Goal: Information Seeking & Learning: Learn about a topic

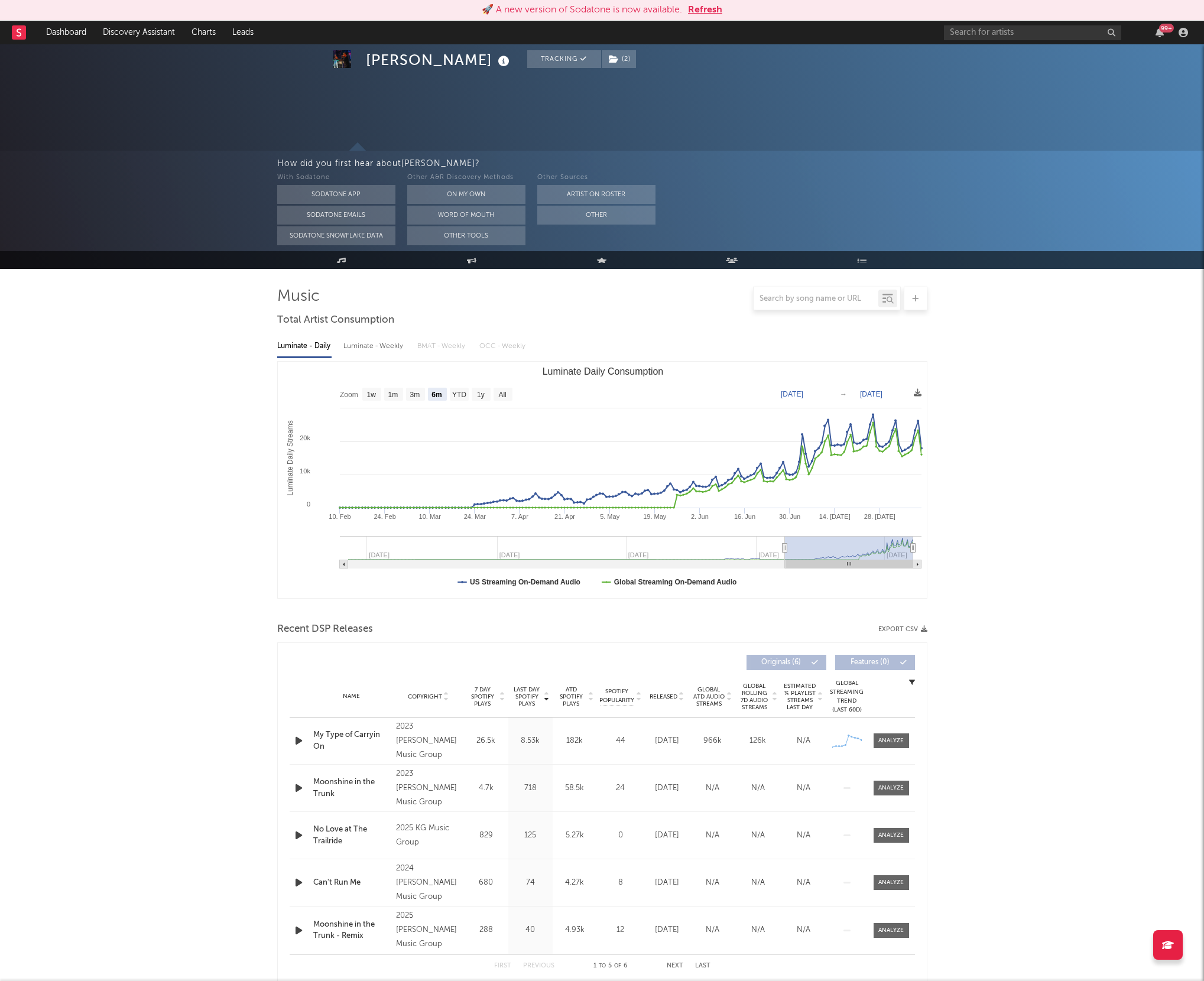
select select "6m"
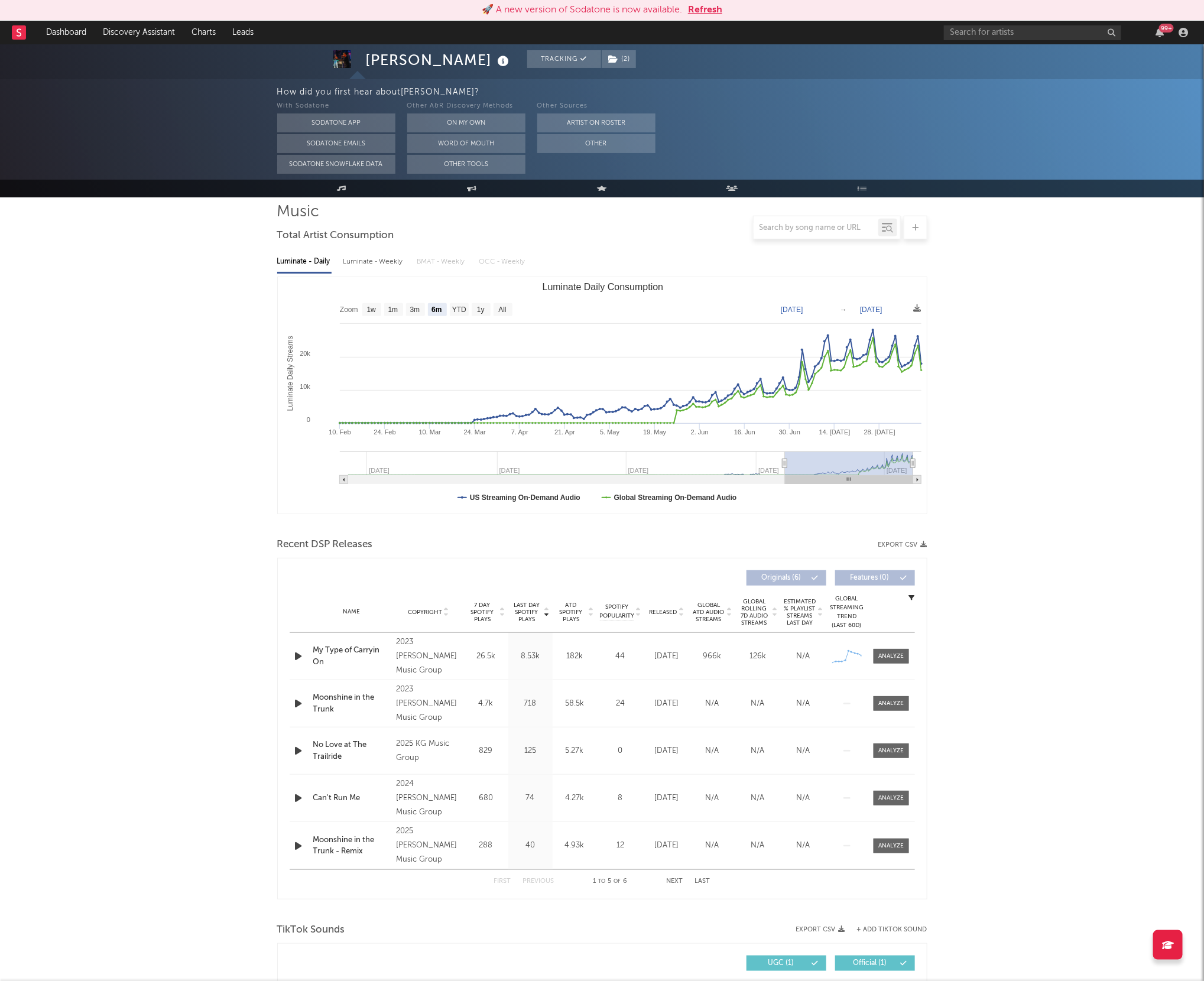
scroll to position [85, 0]
click at [987, 30] on input "text" at bounding box center [1032, 33] width 177 height 15
type input "headhuncho amir"
click at [1004, 55] on div "[PERSON_NAME]" at bounding box center [1051, 56] width 130 height 14
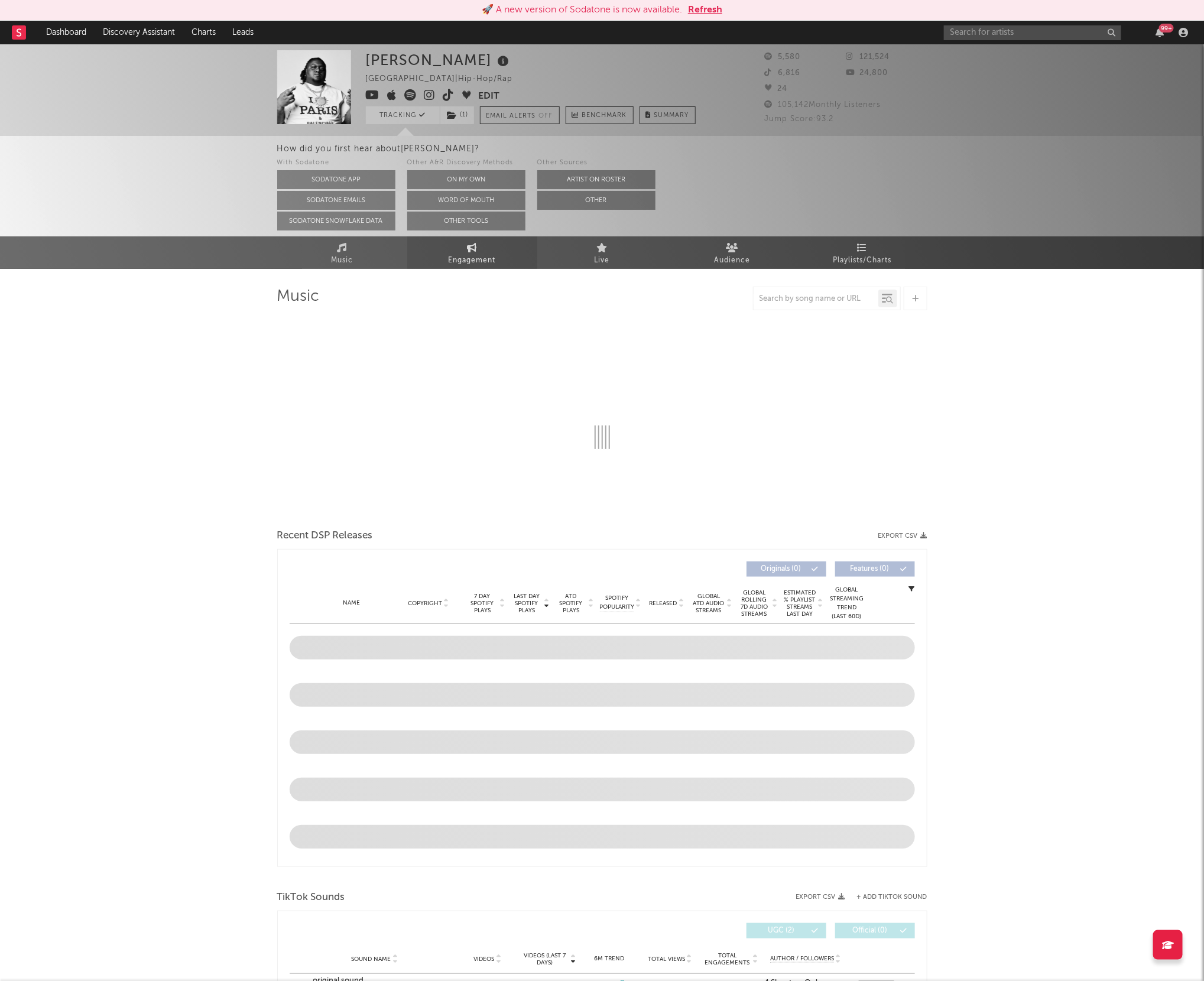
select select "6m"
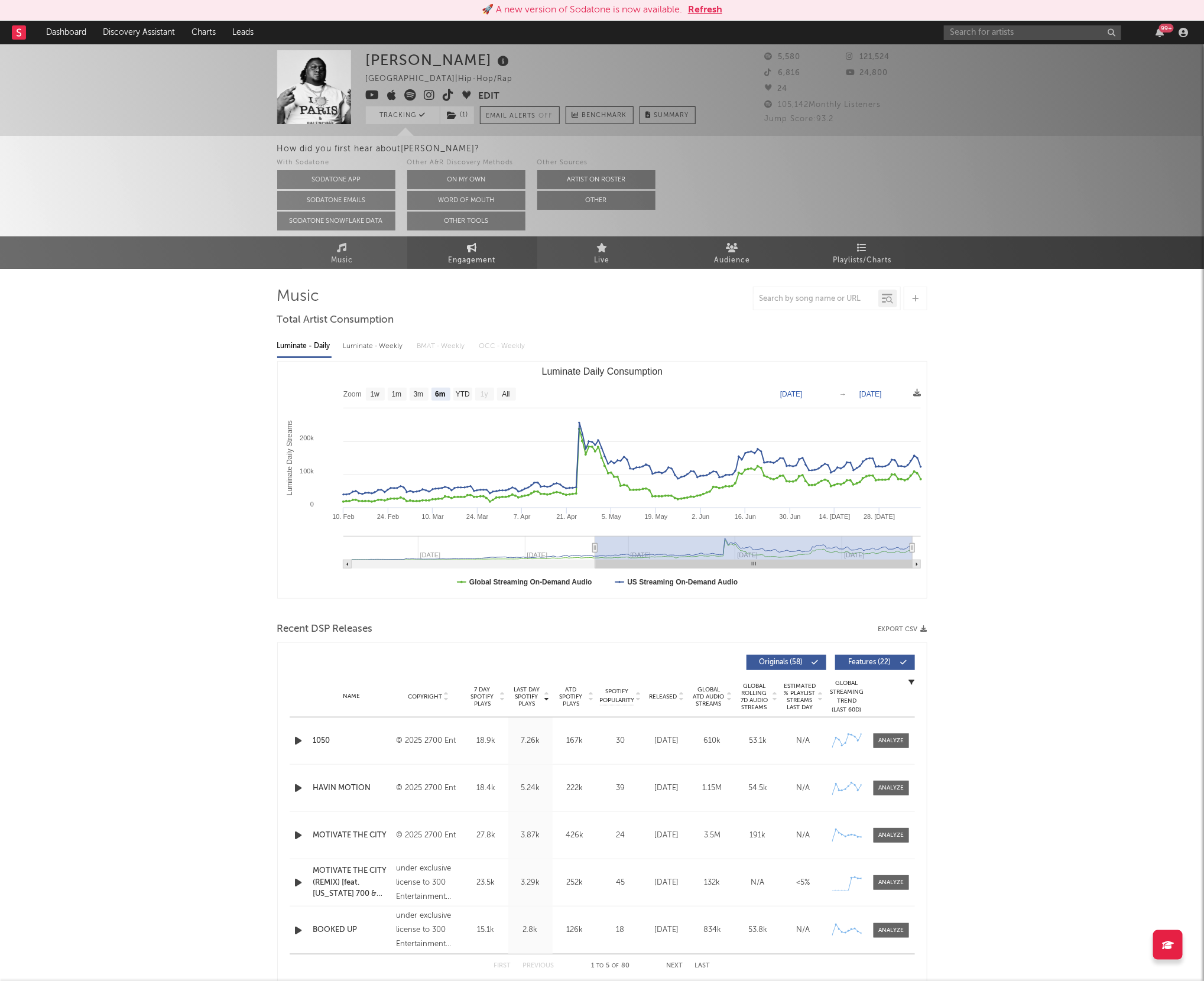
click at [484, 254] on span "Engagement" at bounding box center [472, 261] width 48 height 14
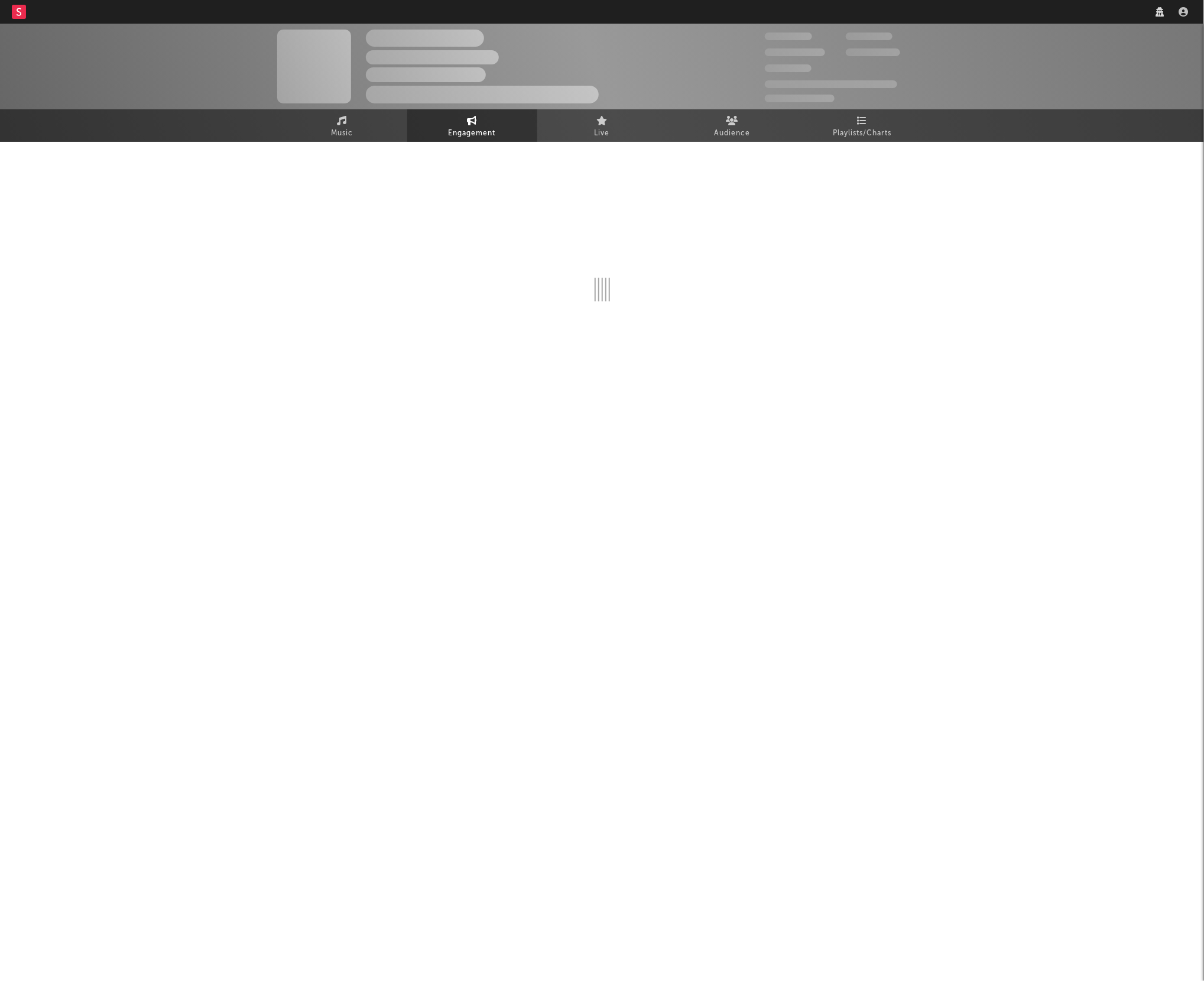
select select "1w"
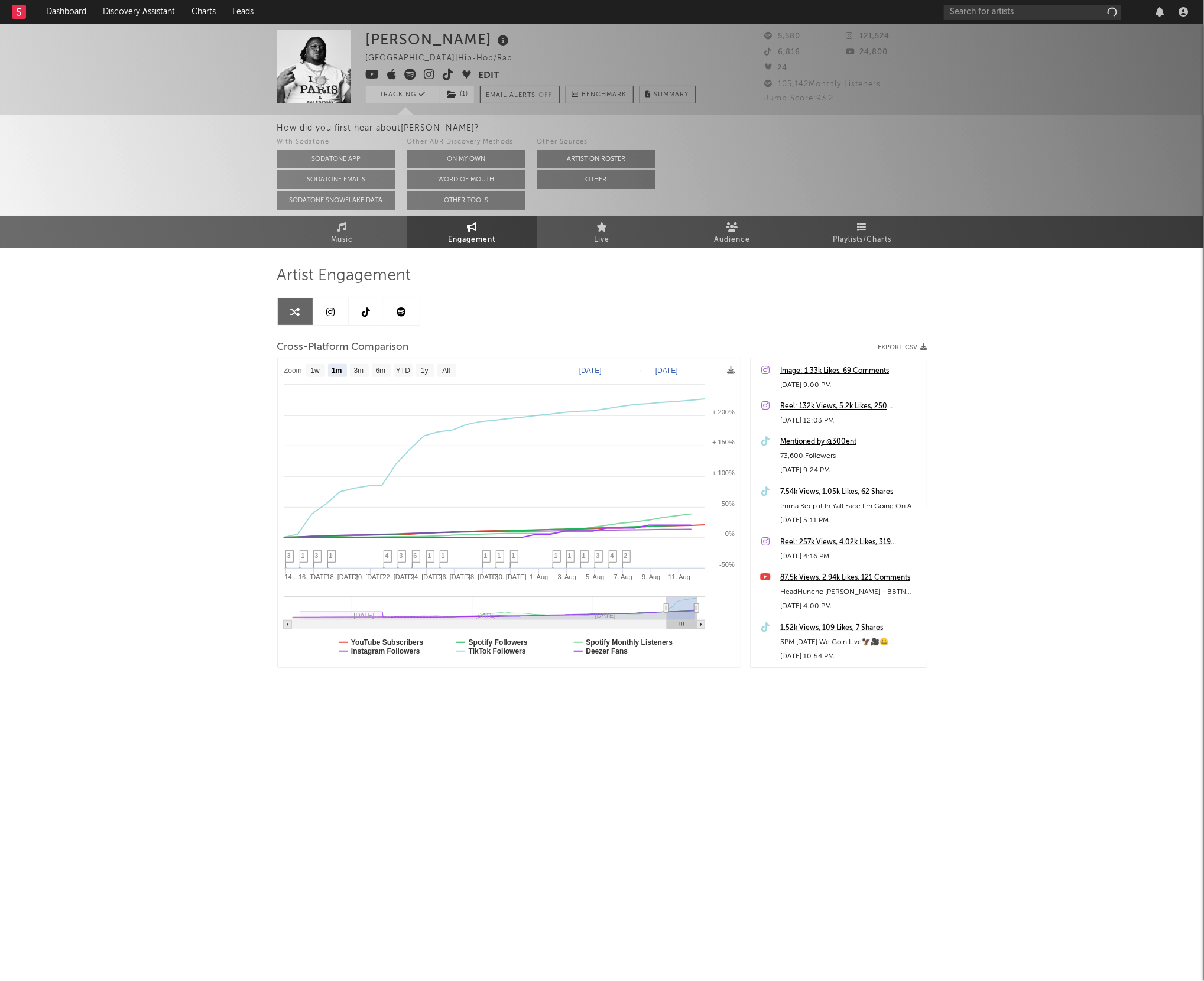
click at [330, 316] on icon at bounding box center [330, 312] width 8 height 10
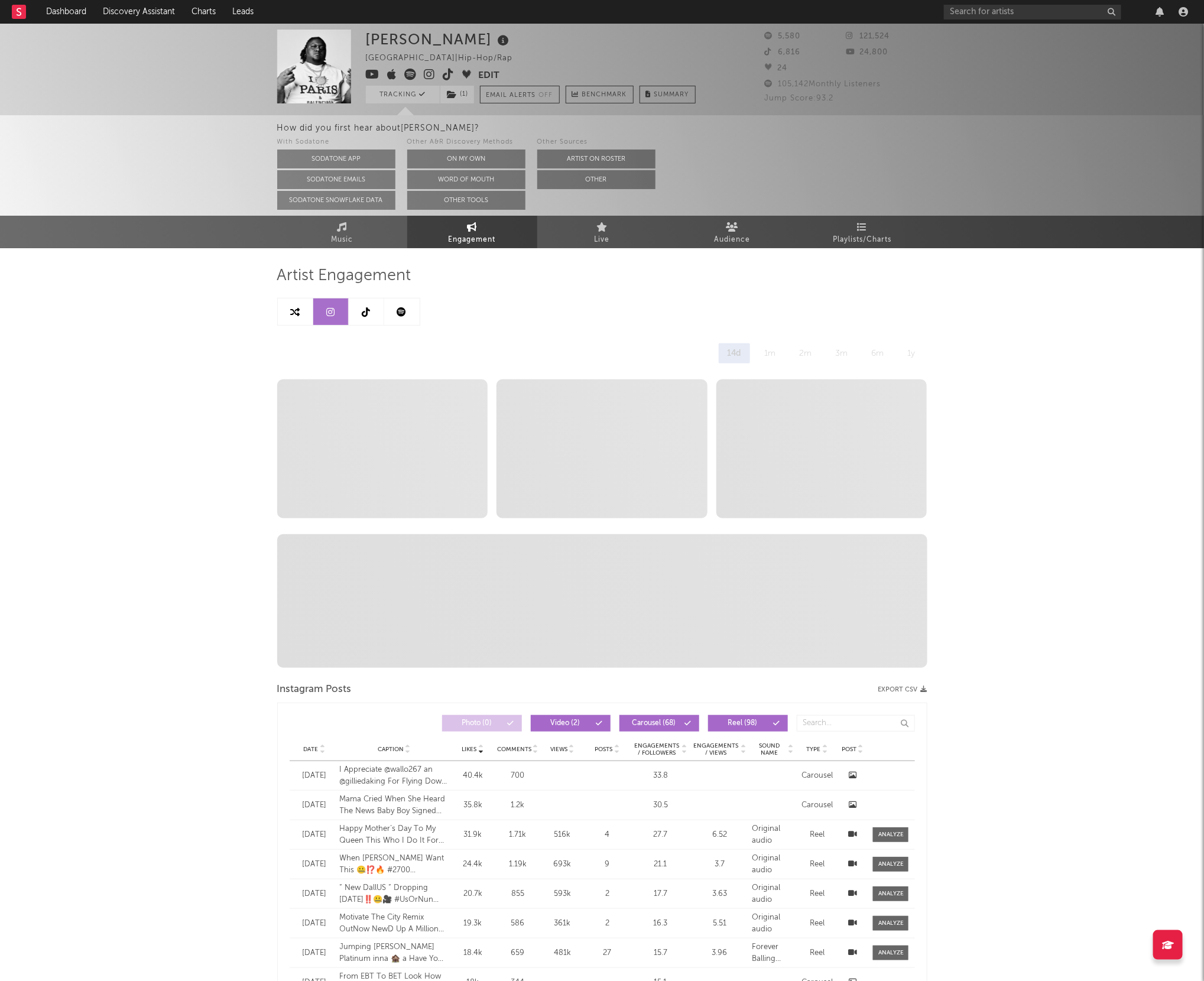
select select "6m"
click at [299, 312] on icon at bounding box center [295, 312] width 10 height 10
select select "1m"
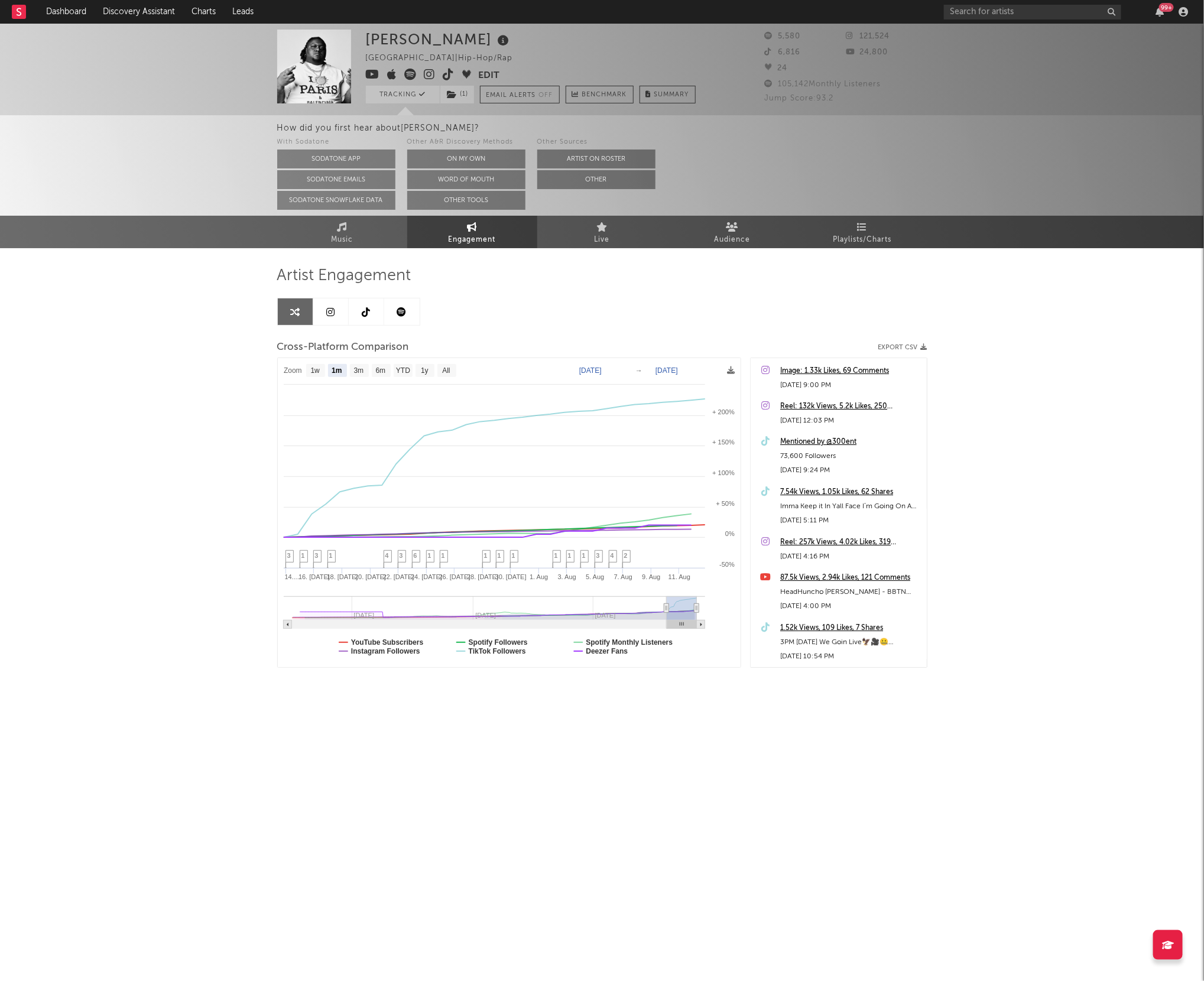
click at [333, 311] on icon at bounding box center [330, 312] width 8 height 10
select select "6m"
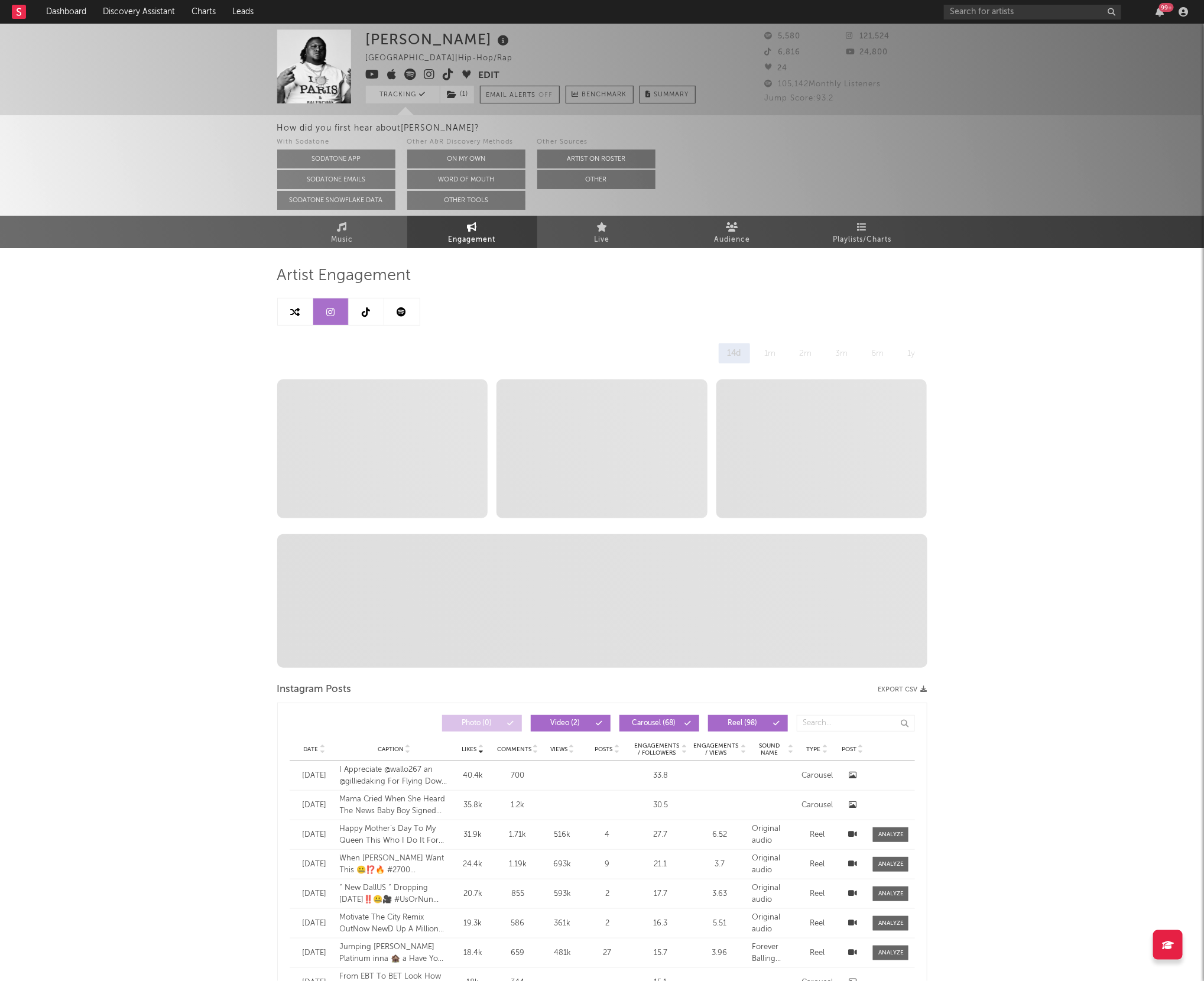
click at [291, 309] on icon at bounding box center [295, 312] width 10 height 10
select select "1m"
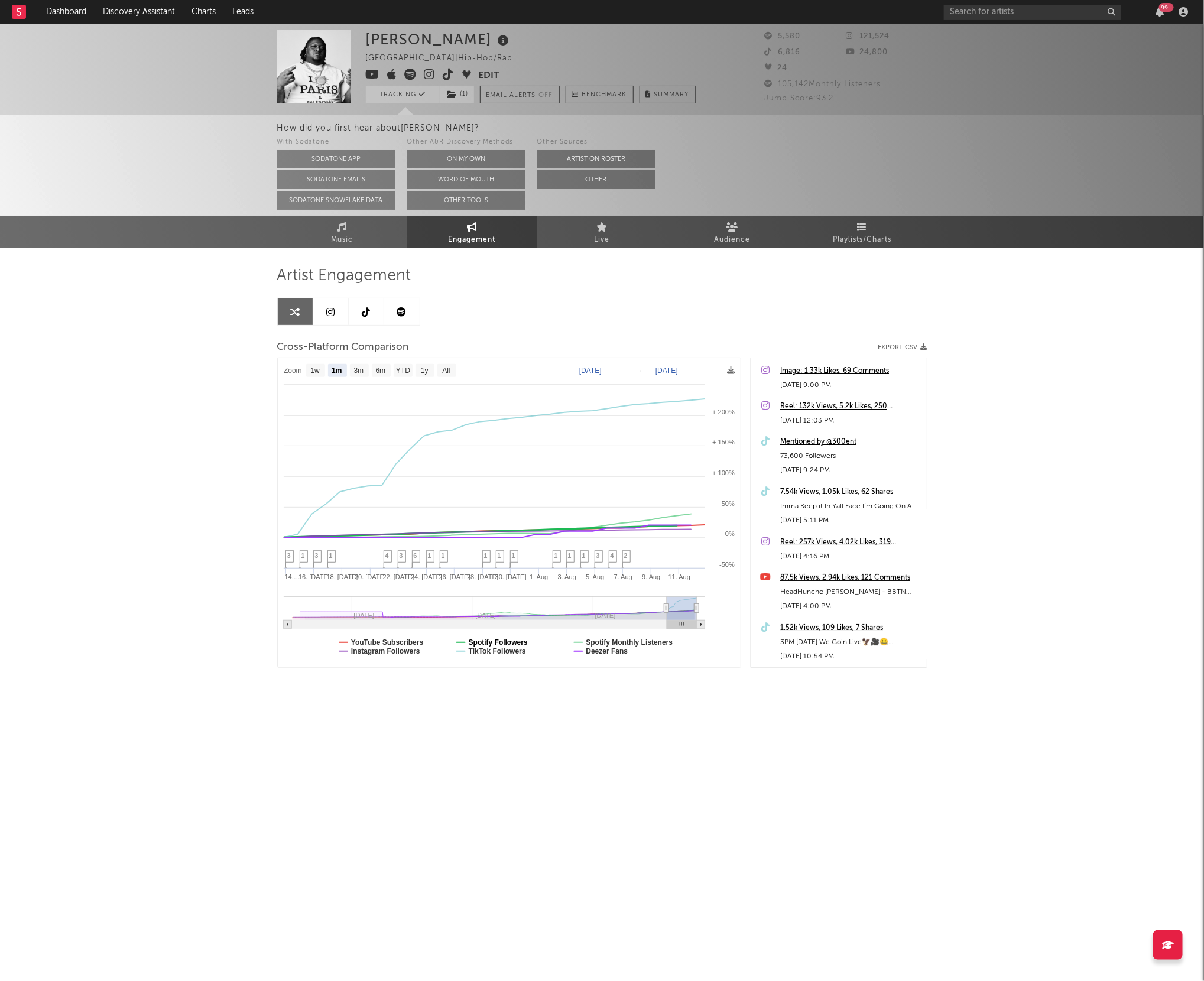
click at [486, 641] on text "Spotify Followers" at bounding box center [497, 642] width 59 height 8
select select "1m"
click at [486, 647] on text "TikTok Followers" at bounding box center [497, 651] width 57 height 8
select select "1m"
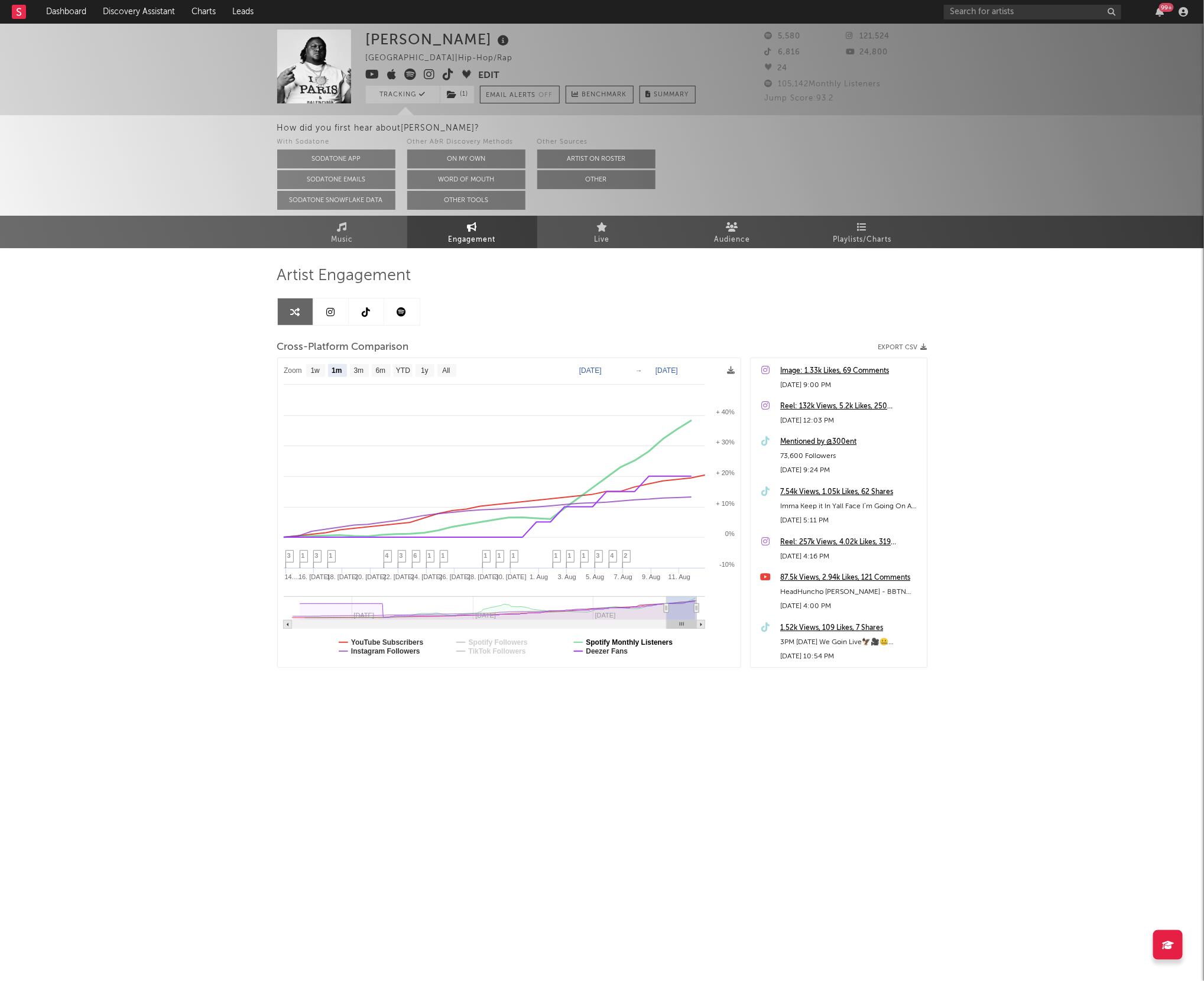
click at [589, 643] on text "Spotify Monthly Listeners" at bounding box center [629, 642] width 87 height 8
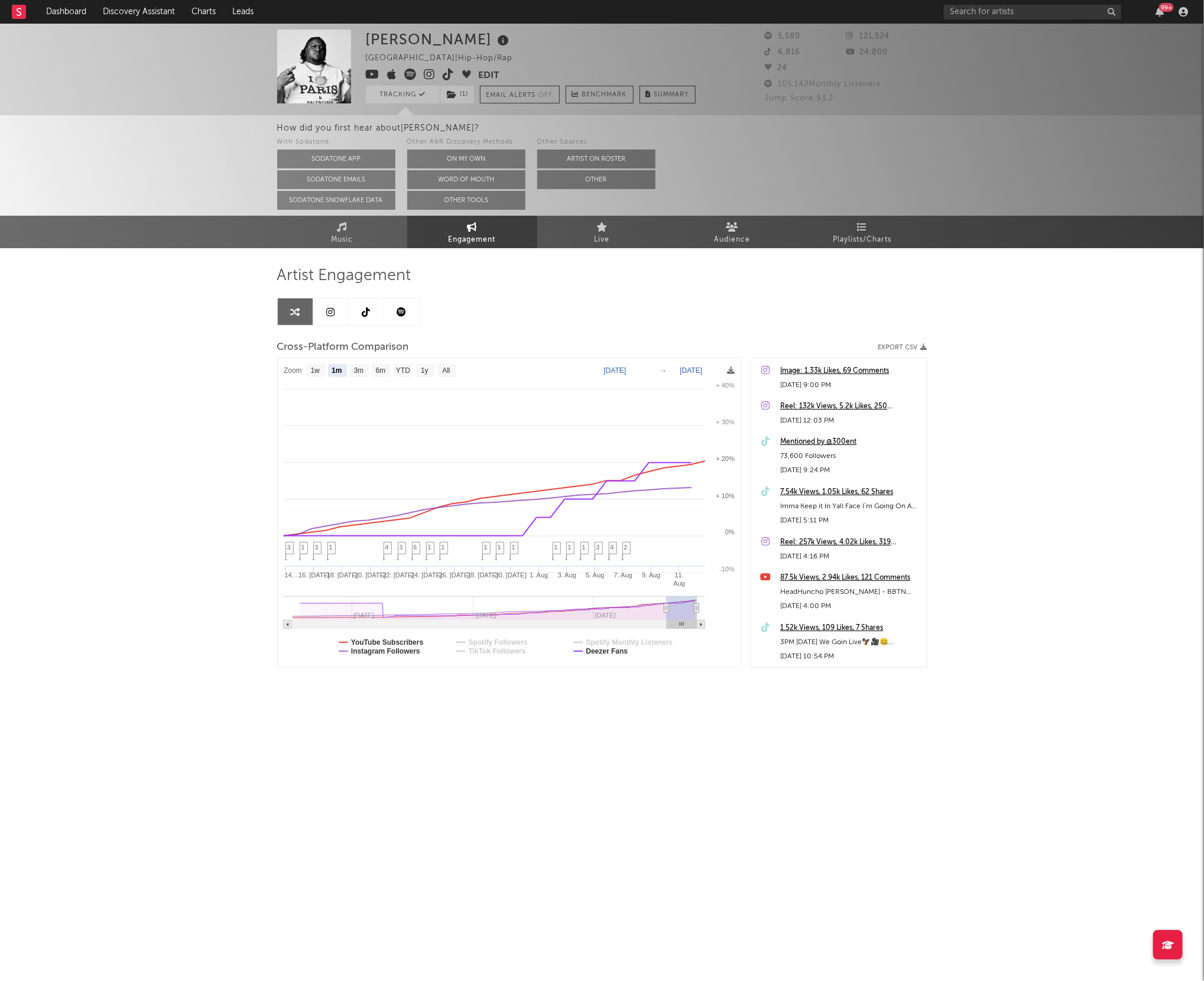
select select "1m"
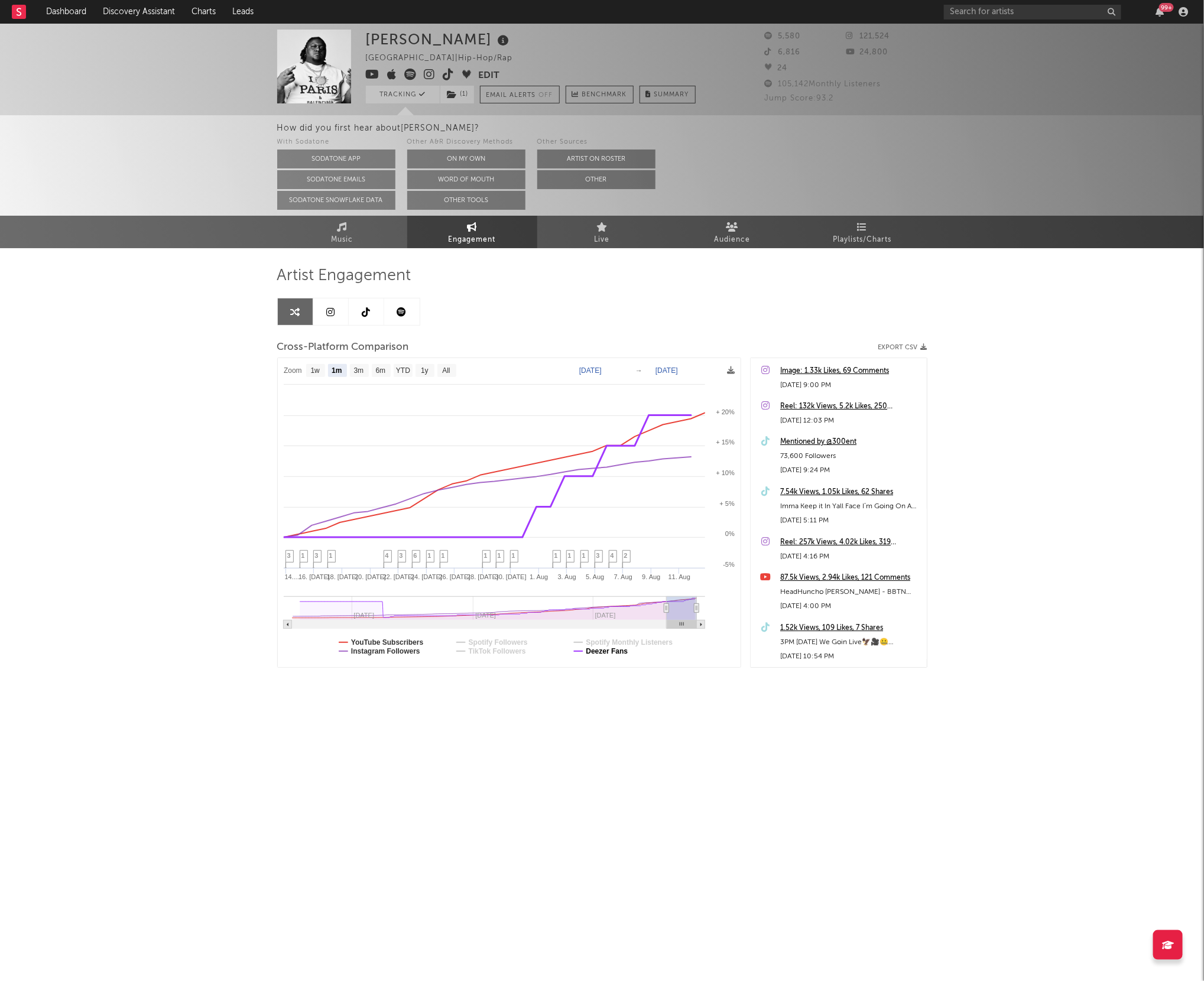
click at [589, 649] on text "Deezer Fans" at bounding box center [607, 651] width 42 height 8
select select "1m"
click at [379, 640] on text "YouTube Subscribers" at bounding box center [387, 642] width 73 height 8
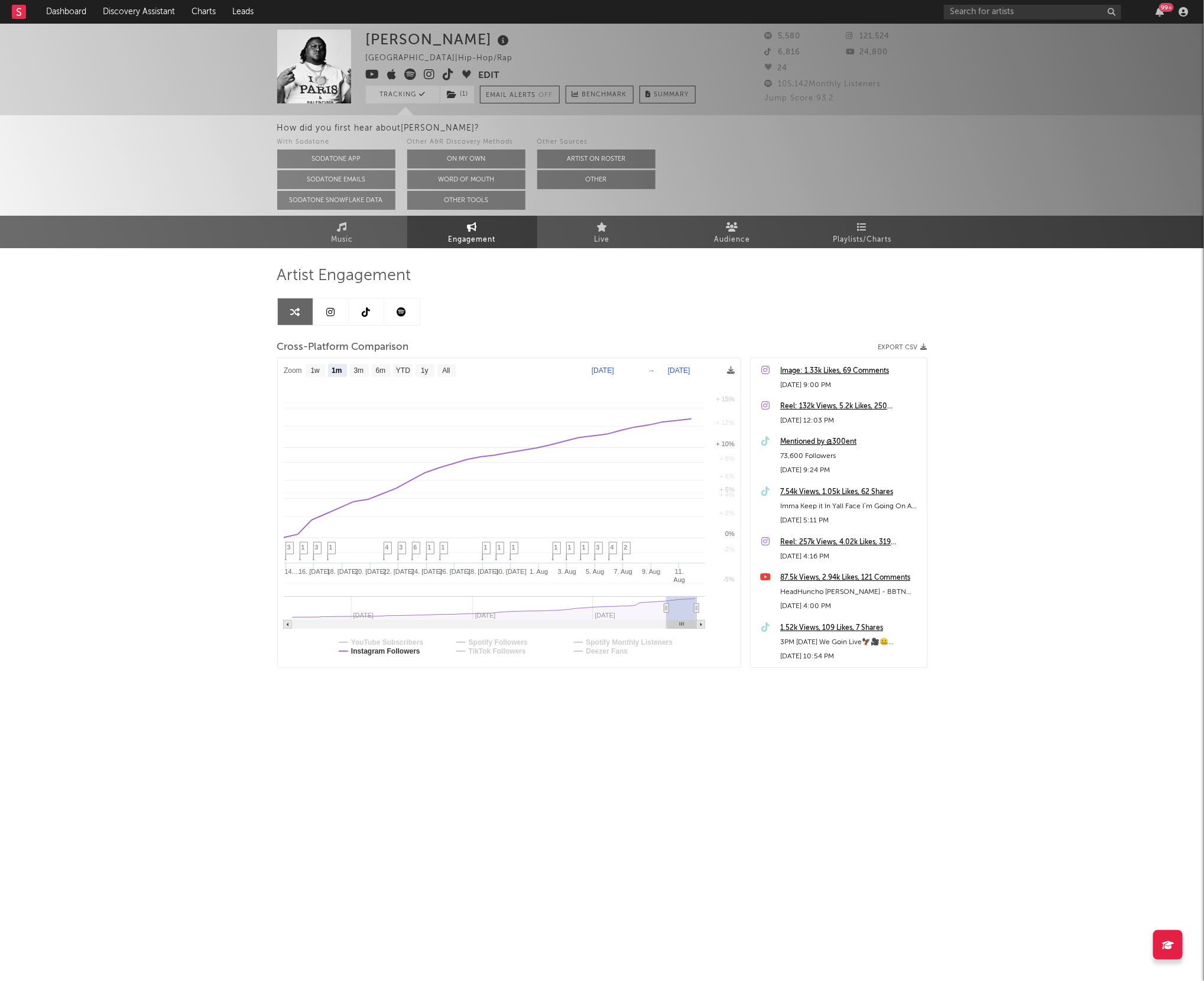
select select "1m"
click at [601, 370] on text "[DATE]" at bounding box center [590, 370] width 23 height 8
click at [593, 370] on input "[DATE]" at bounding box center [597, 371] width 55 height 12
type input "[DATE]"
click at [669, 370] on g "[DATE] → [DATE]" at bounding box center [670, 370] width 126 height 12
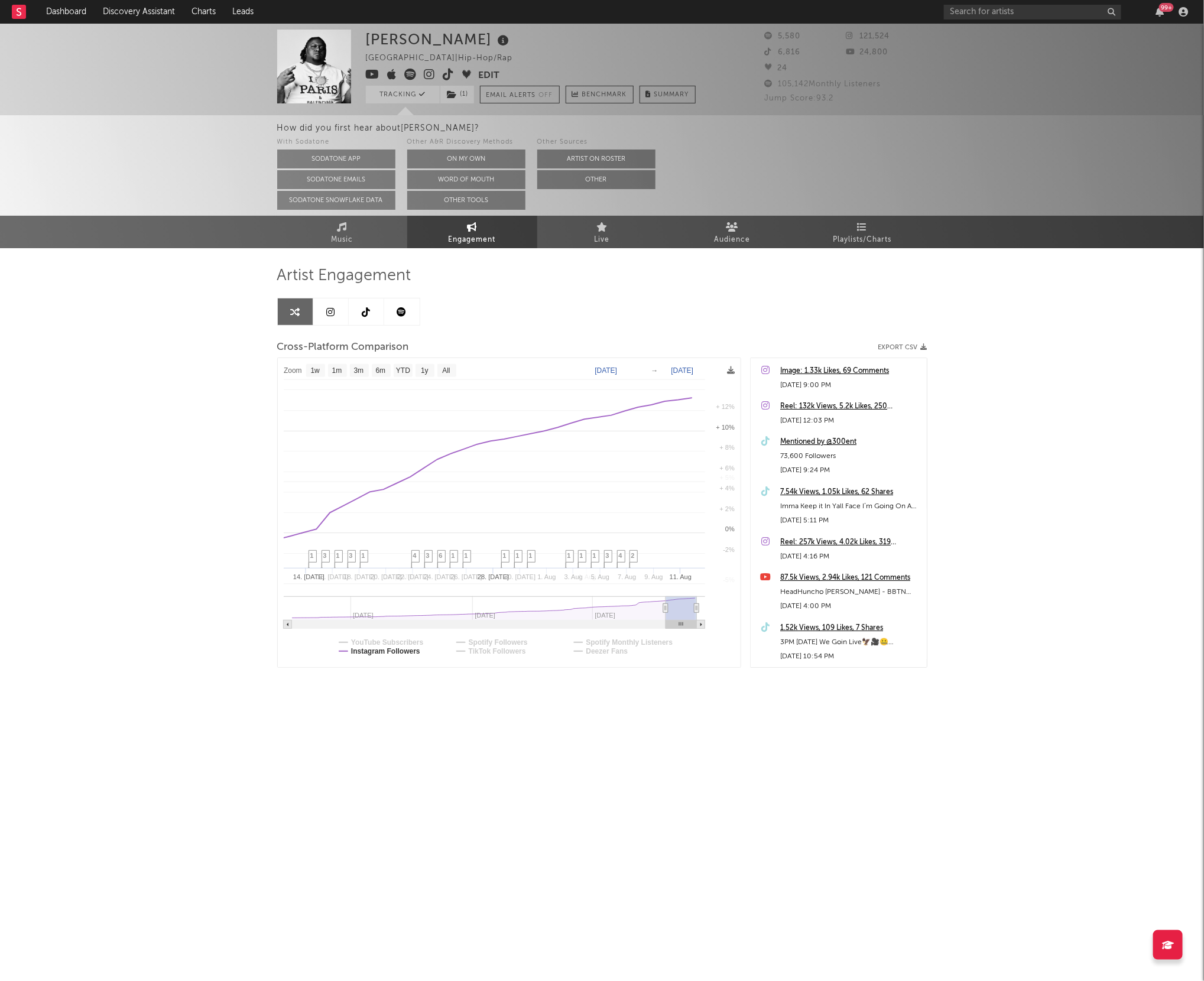
select select "1w"
click at [673, 370] on text "[DATE]" at bounding box center [666, 370] width 23 height 8
click at [664, 371] on input "[DATE]" at bounding box center [675, 371] width 55 height 12
type input "[DATE]"
click at [450, 369] on text "All" at bounding box center [446, 371] width 8 height 8
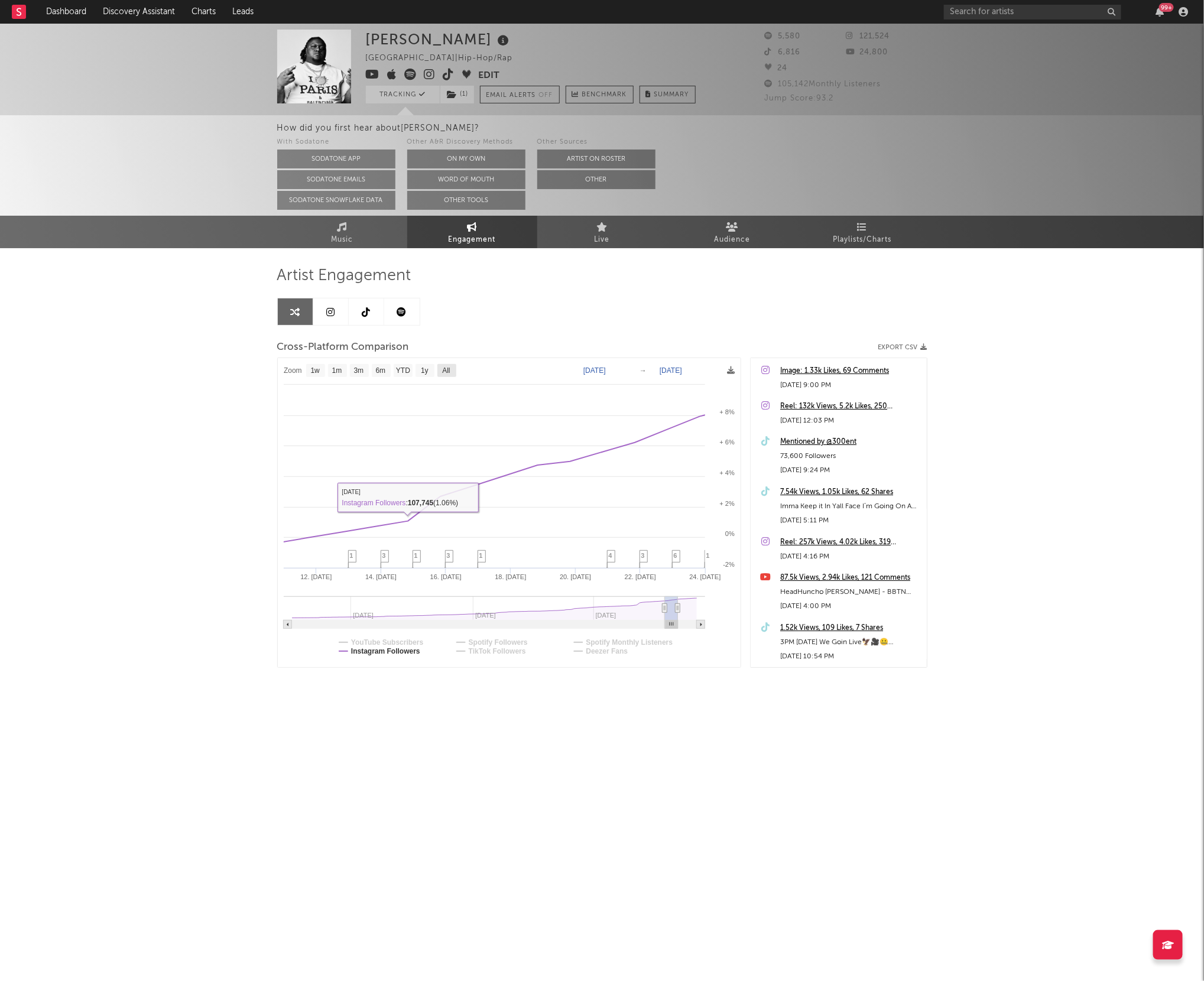
select select "All"
type input "[DATE]"
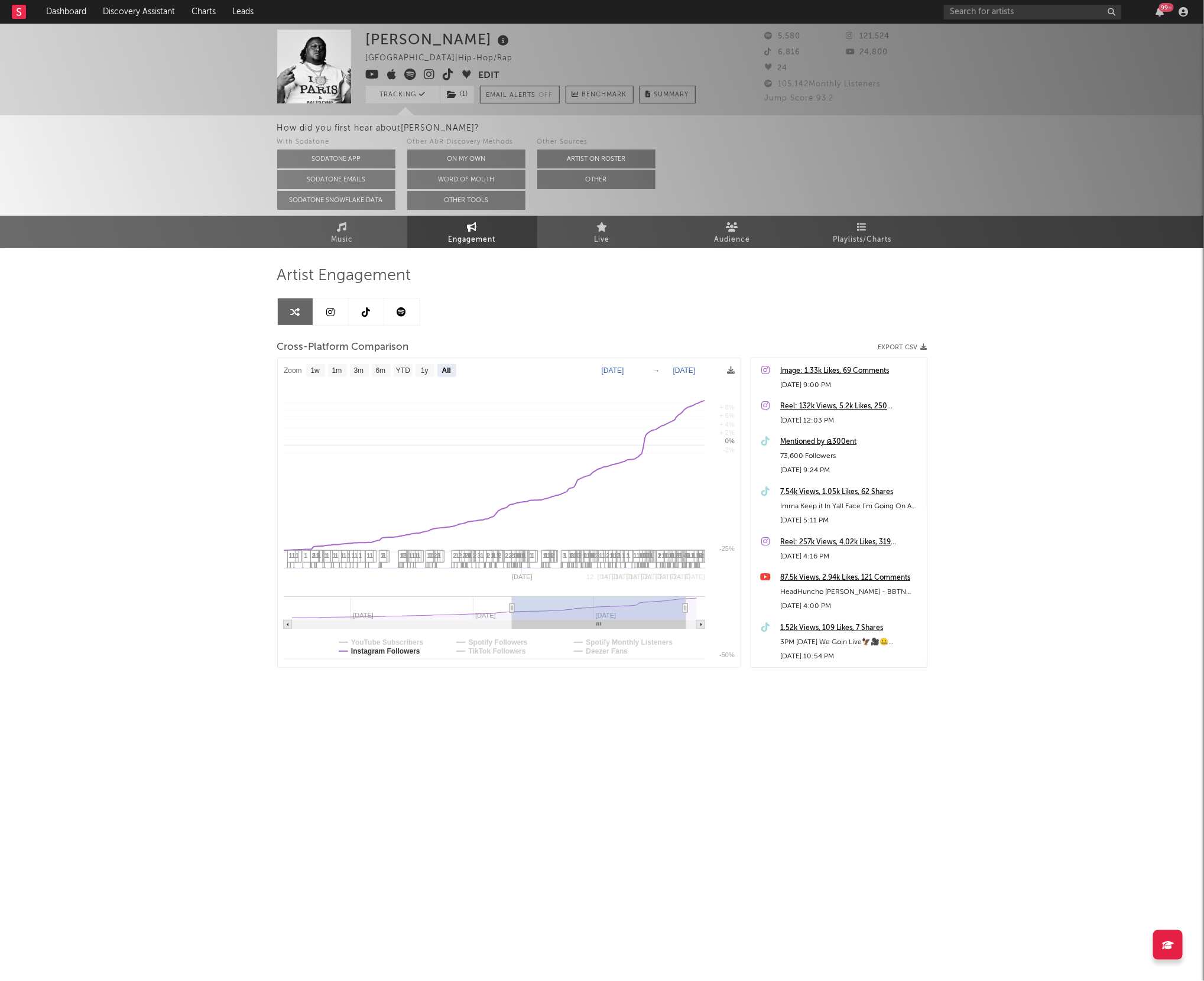
select select "All"
